Goal: Transaction & Acquisition: Purchase product/service

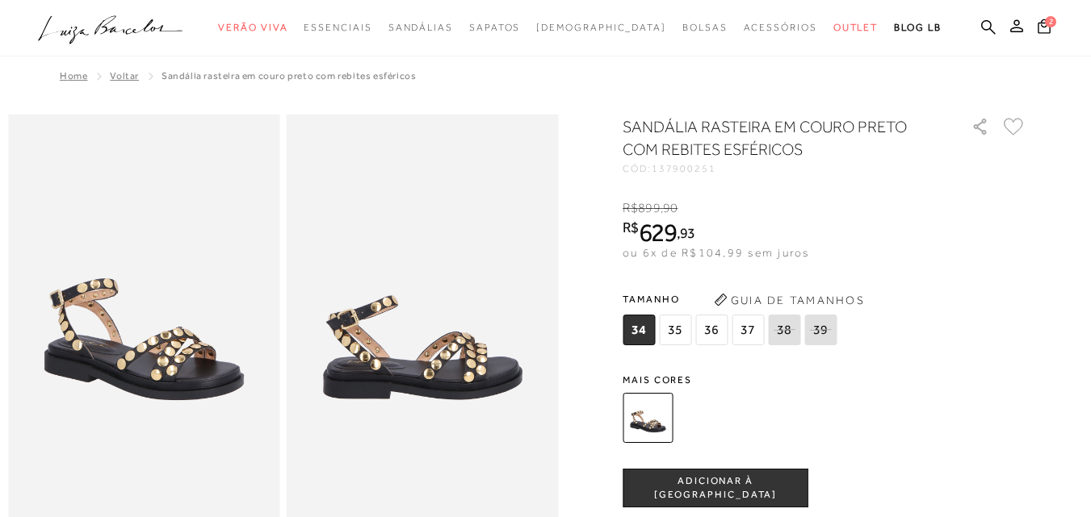
drag, startPoint x: 1092, startPoint y: 73, endPoint x: 1075, endPoint y: 53, distance: 26.3
click at [1075, 53] on html "Página de detalhes do produto de SANDÁLIA RASTEIRA EM COURO PRETO COM REBITES E…" at bounding box center [545, 258] width 1091 height 517
click at [756, 325] on span "37" at bounding box center [747, 330] width 32 height 31
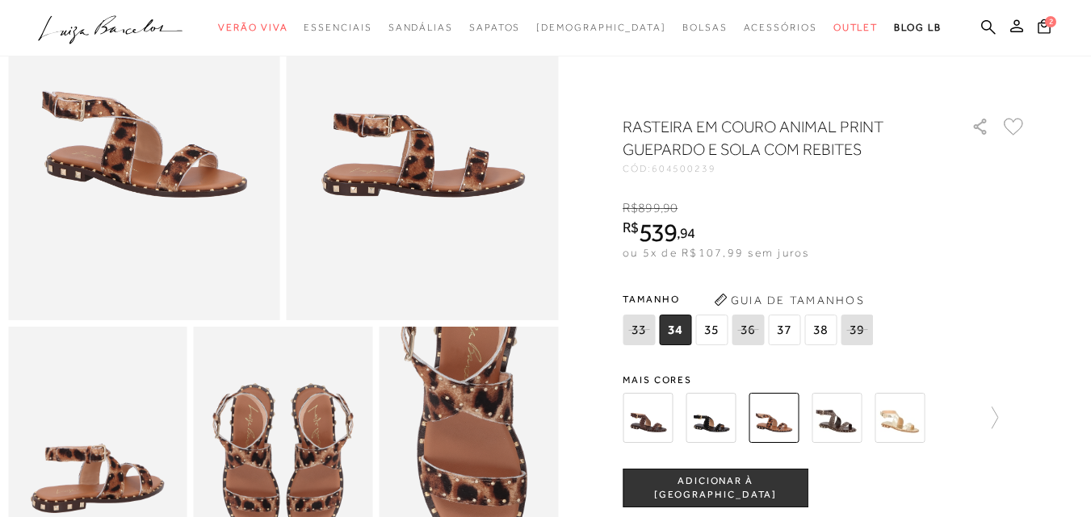
scroll to position [266, 0]
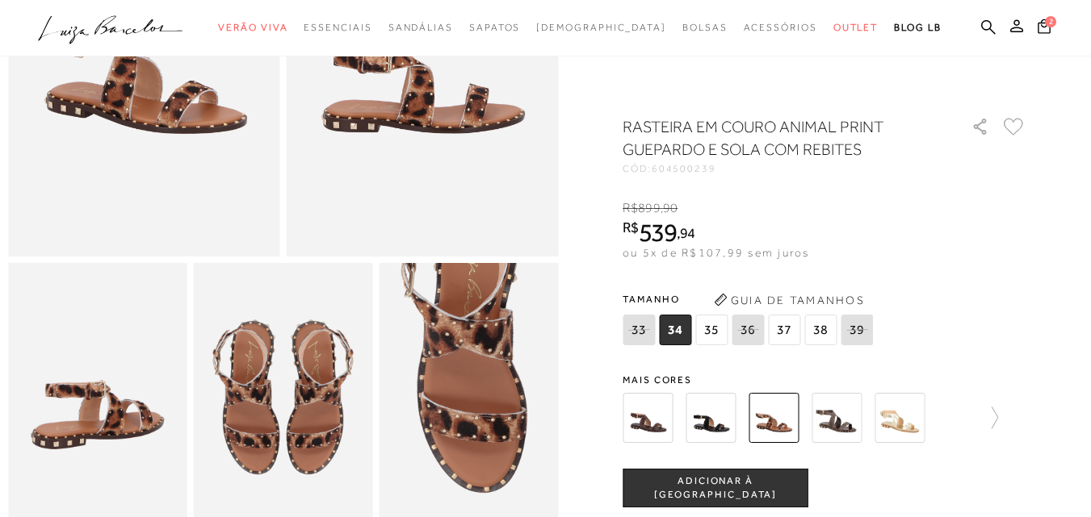
click at [790, 417] on img at bounding box center [773, 418] width 50 height 50
click at [785, 326] on span "37" at bounding box center [784, 330] width 32 height 31
